Goal: Transaction & Acquisition: Purchase product/service

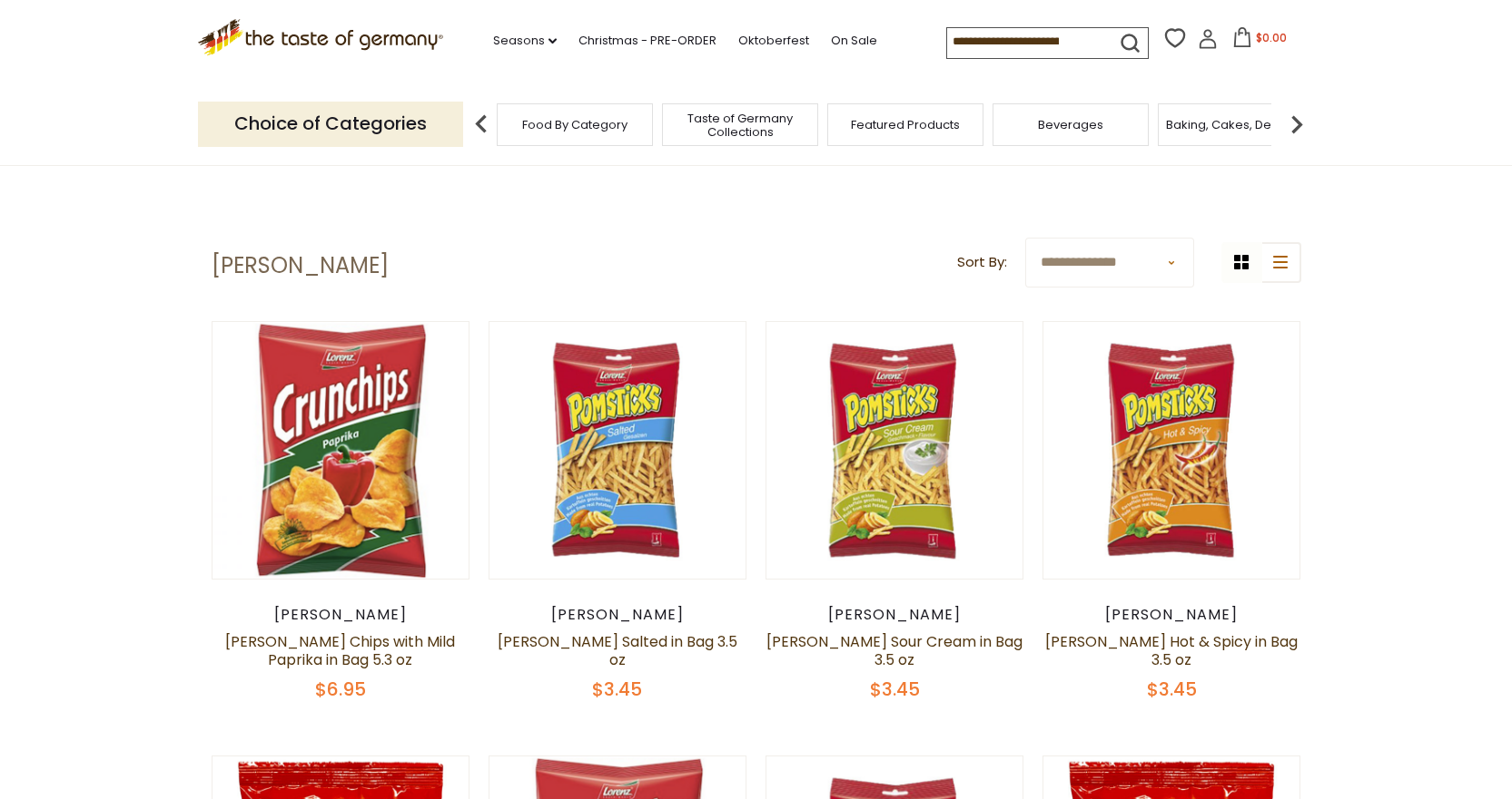
click at [616, 420] on link at bounding box center [617, 450] width 216 height 216
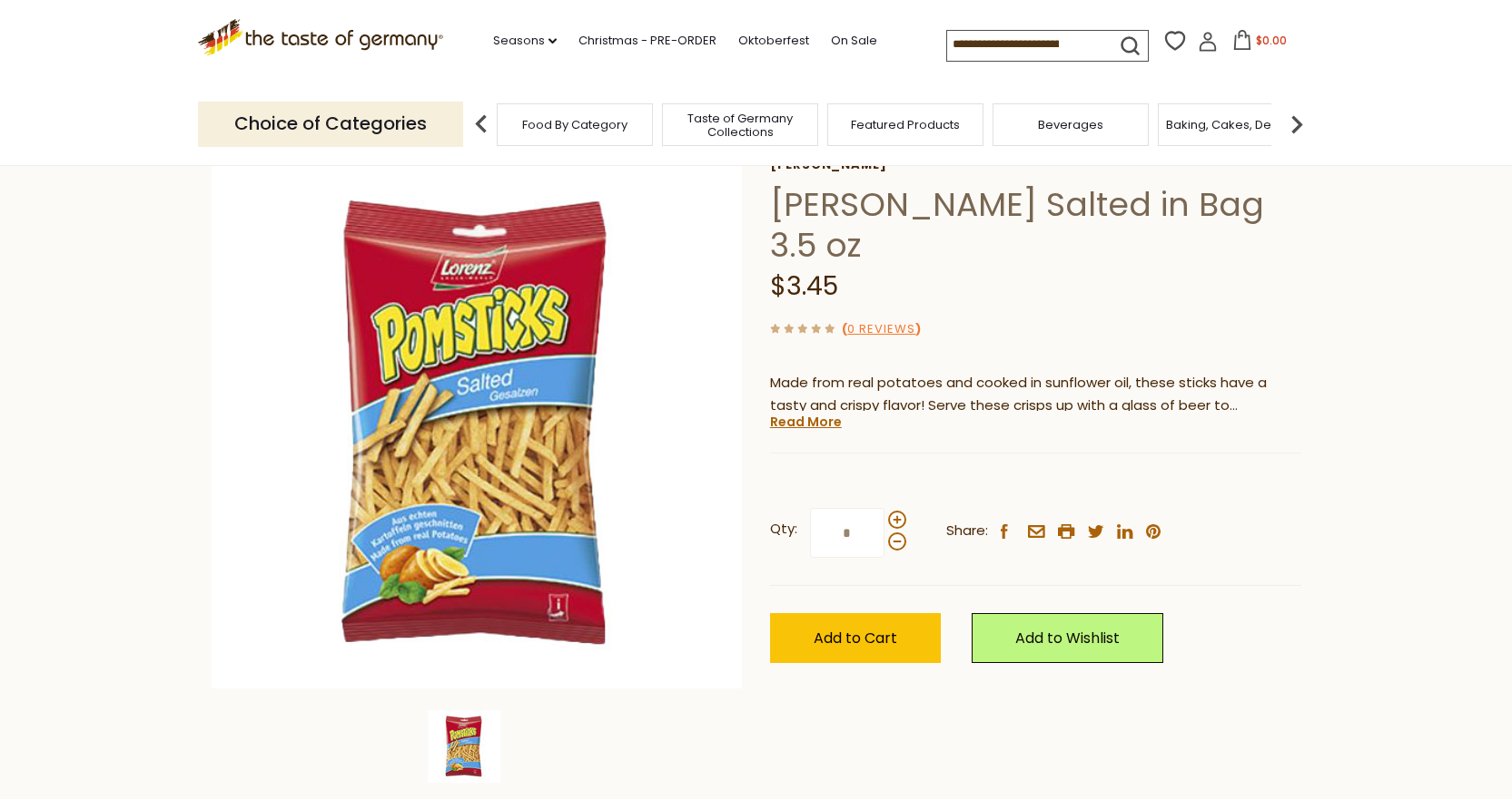
scroll to position [104, 0]
